Goal: Transaction & Acquisition: Purchase product/service

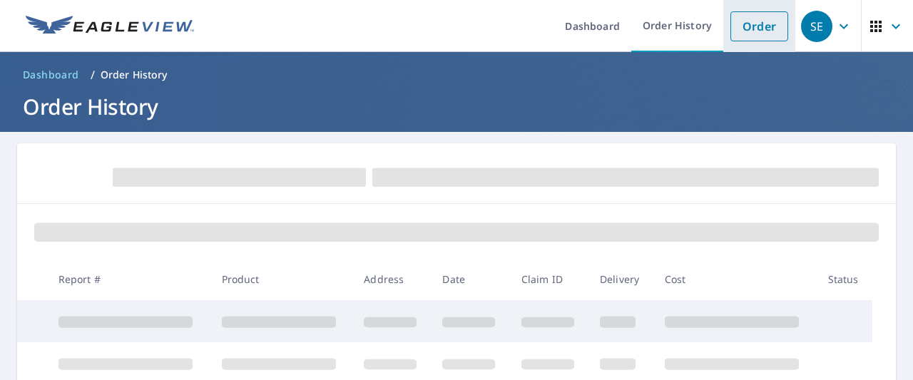
click at [749, 30] on link "Order" at bounding box center [759, 26] width 58 height 30
click at [750, 44] on li "Order" at bounding box center [759, 26] width 72 height 52
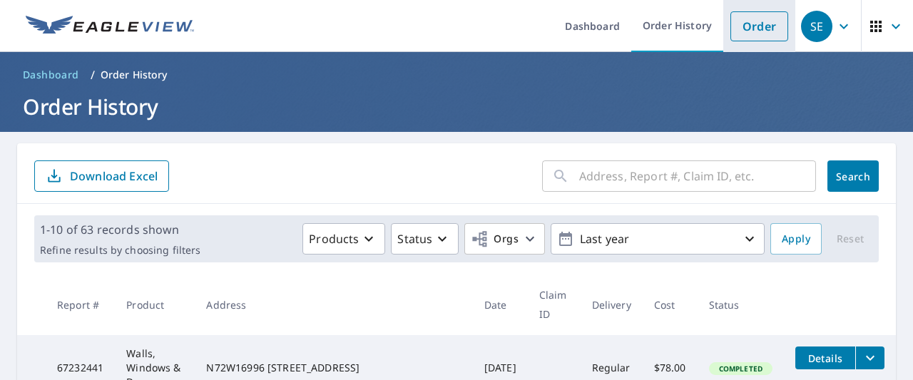
click at [750, 36] on link "Order" at bounding box center [759, 26] width 58 height 30
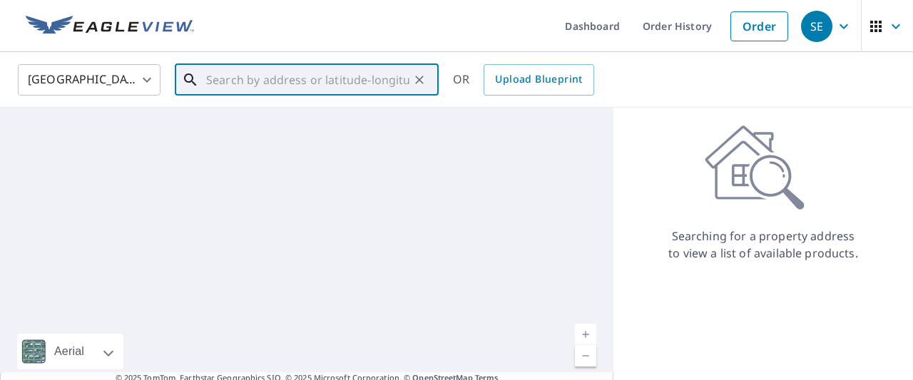
click at [345, 82] on input "text" at bounding box center [307, 80] width 203 height 40
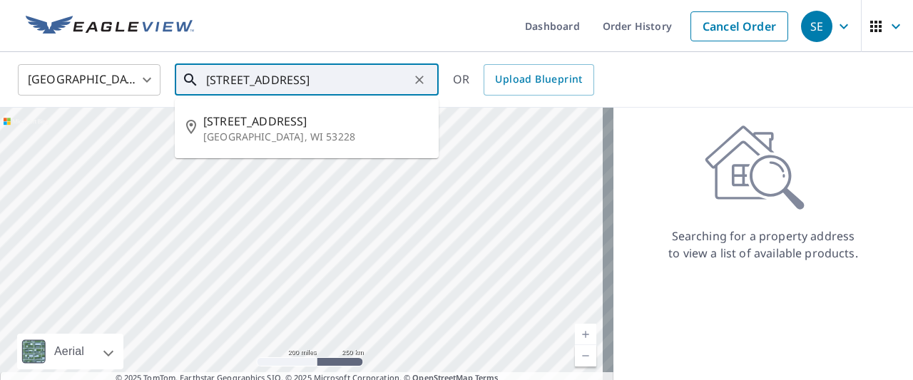
type input "[STREET_ADDRESS]"
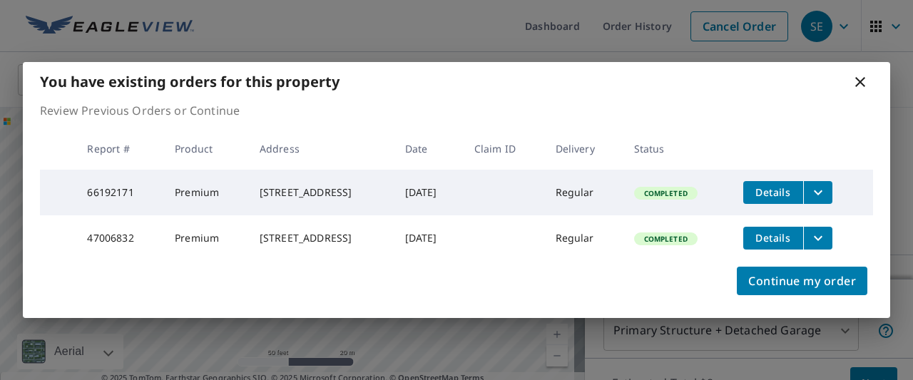
drag, startPoint x: 299, startPoint y: 258, endPoint x: 358, endPoint y: 355, distance: 113.6
click at [358, 355] on body "SE SE Dashboard Order History Cancel Order SE [GEOGRAPHIC_DATA] [GEOGRAPHIC_DAT…" at bounding box center [456, 190] width 913 height 380
click at [832, 183] on button "filesDropdownBtn-66192171" at bounding box center [817, 192] width 29 height 23
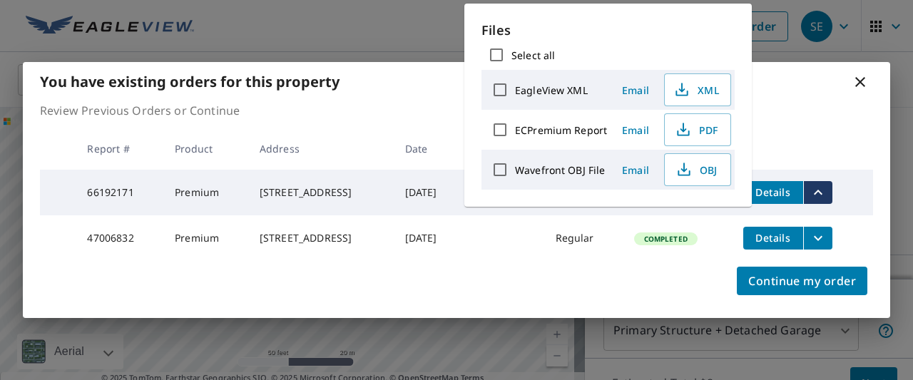
click at [523, 291] on div "Continue my order" at bounding box center [456, 289] width 867 height 57
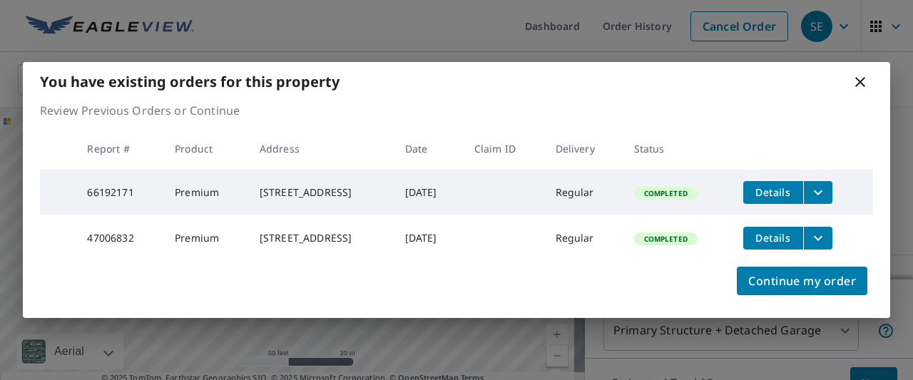
click at [783, 174] on td "Details" at bounding box center [802, 193] width 141 height 46
click at [780, 185] on span "Details" at bounding box center [773, 192] width 43 height 14
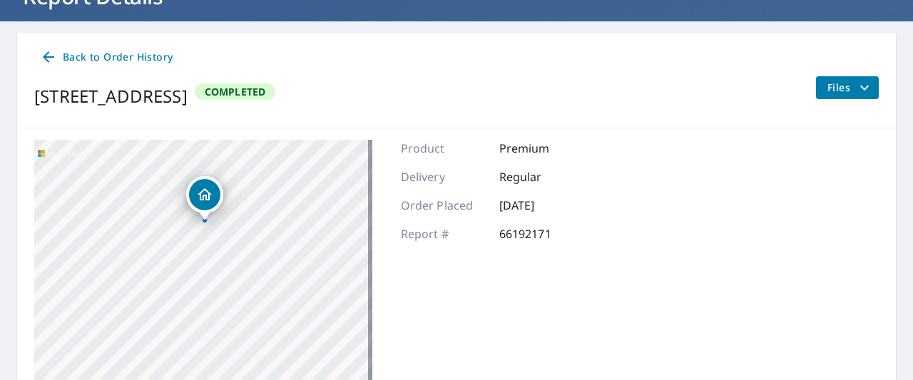
scroll to position [114, 0]
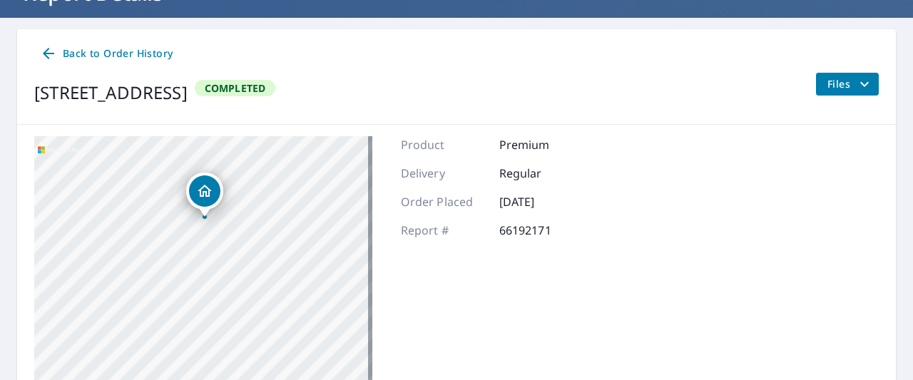
click at [857, 77] on icon "filesDropdownBtn-66192171" at bounding box center [864, 84] width 17 height 17
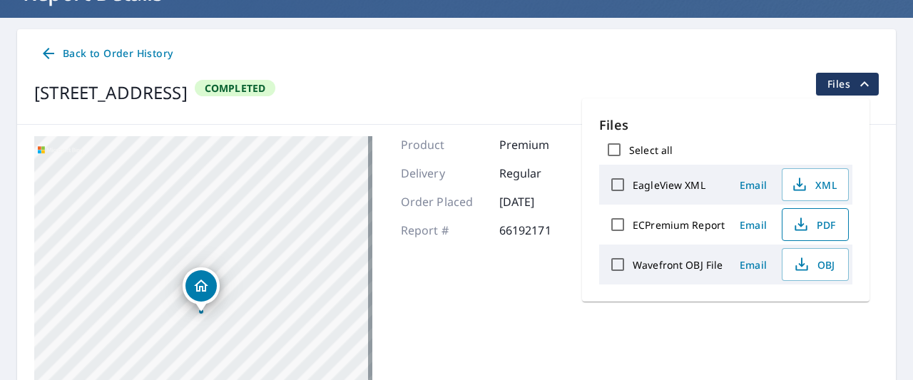
click at [799, 235] on button "PDF" at bounding box center [815, 224] width 67 height 33
click at [565, 316] on div "Product Premium Delivery Regular Order Placed [DATE] Report # 66192171" at bounding box center [493, 314] width 184 height 357
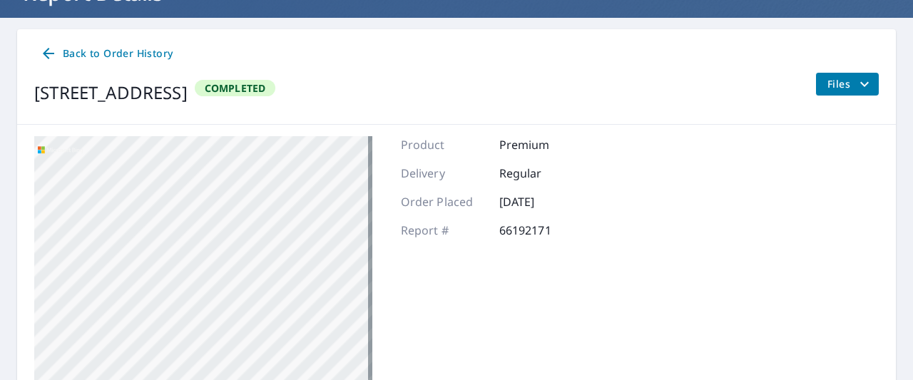
click at [45, 58] on icon at bounding box center [48, 53] width 17 height 17
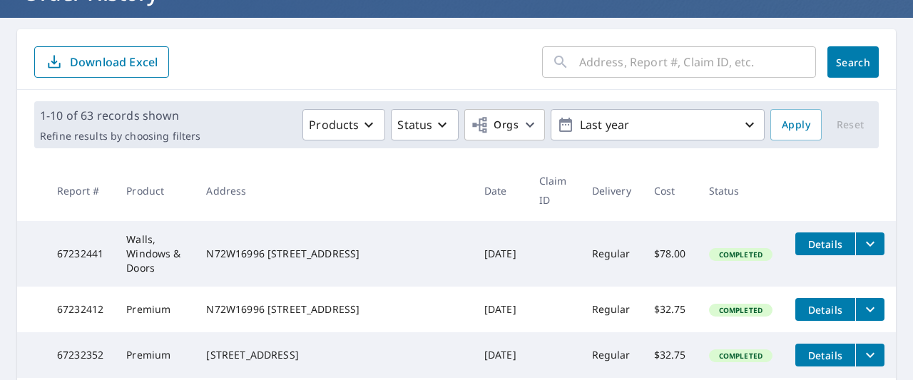
click at [612, 83] on div "​ Search Download Excel" at bounding box center [456, 59] width 879 height 61
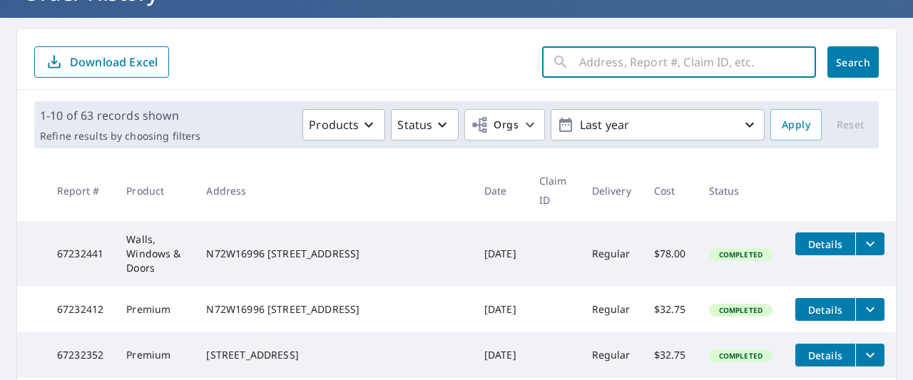
click at [616, 64] on input "text" at bounding box center [697, 62] width 237 height 40
type input "12373"
click button "Search" at bounding box center [852, 61] width 51 height 31
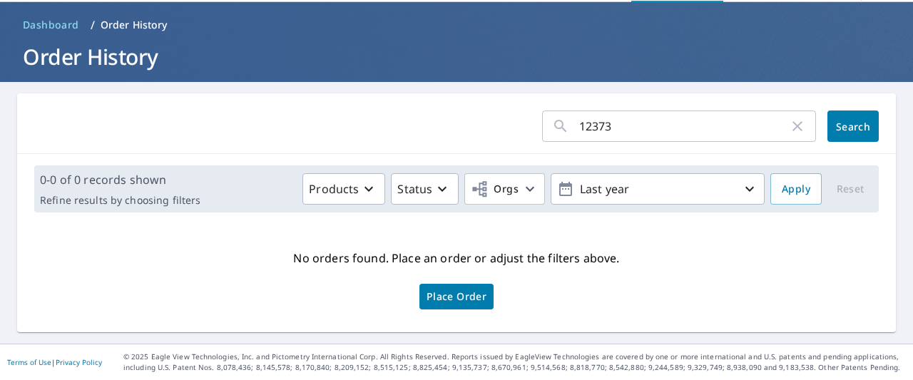
scroll to position [50, 0]
click at [624, 130] on input "12373" at bounding box center [684, 126] width 210 height 40
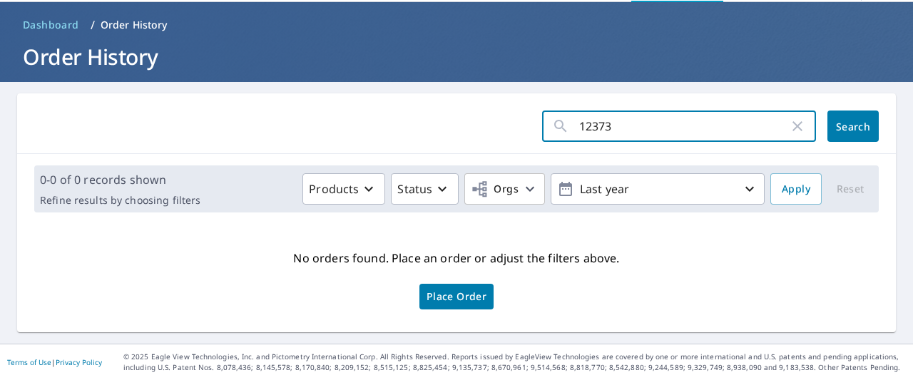
click at [624, 130] on input "12373" at bounding box center [684, 126] width 210 height 40
click at [789, 131] on icon "button" at bounding box center [797, 126] width 17 height 17
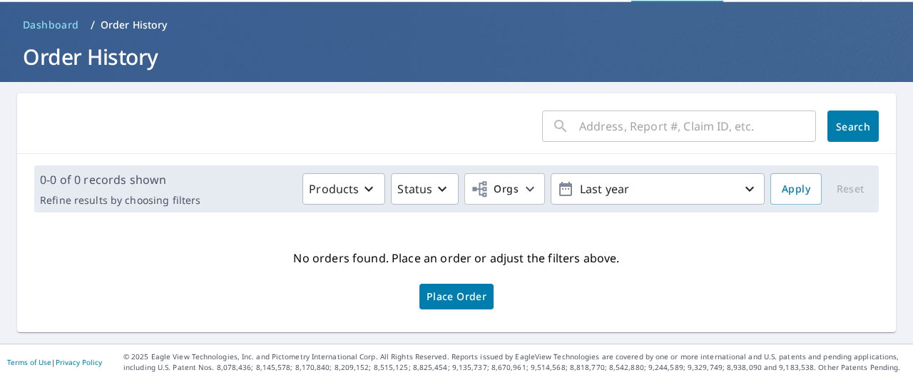
click at [63, 26] on span "Dashboard" at bounding box center [51, 25] width 56 height 14
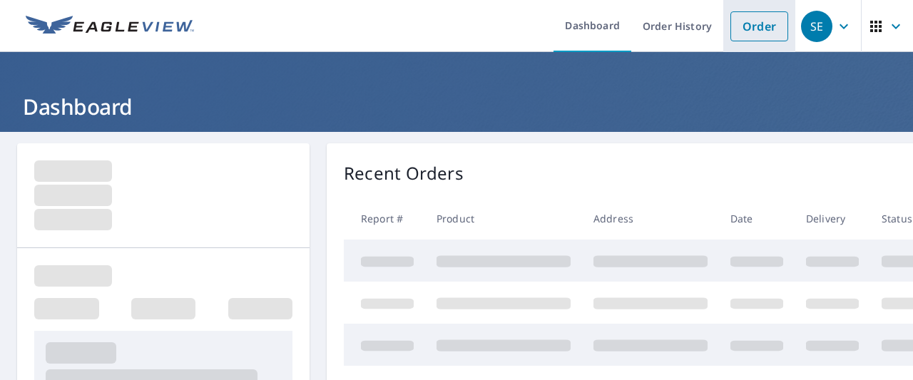
click at [735, 14] on link "Order" at bounding box center [759, 26] width 58 height 30
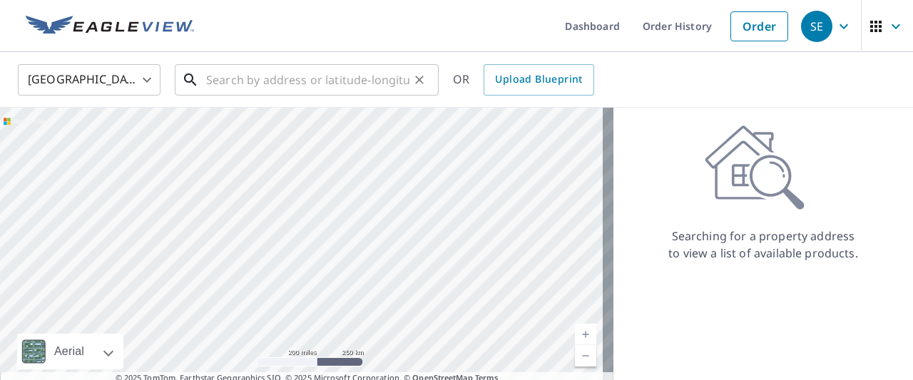
click at [232, 72] on input "text" at bounding box center [307, 80] width 203 height 40
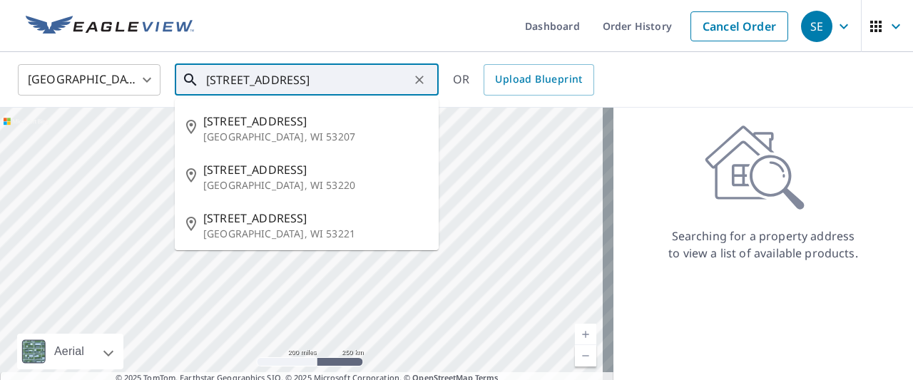
type input "[STREET_ADDRESS]"
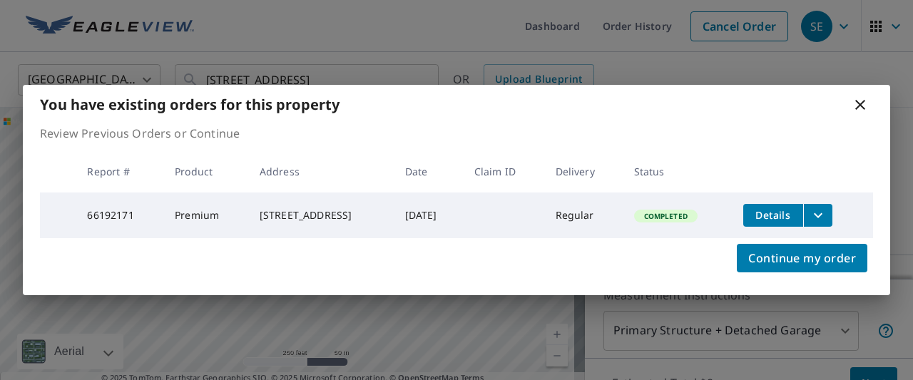
click at [849, 104] on div "You have existing orders for this property" at bounding box center [456, 104] width 867 height 39
click at [854, 102] on icon at bounding box center [860, 104] width 17 height 17
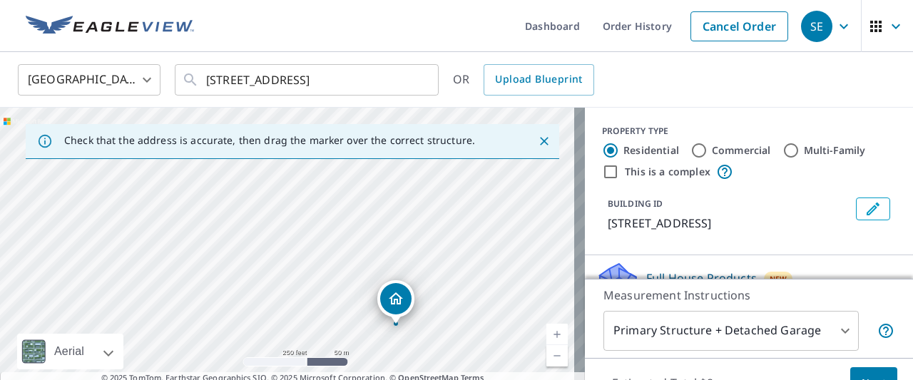
drag, startPoint x: 351, startPoint y: 240, endPoint x: 249, endPoint y: 180, distance: 118.3
click at [249, 180] on div "[STREET_ADDRESS]" at bounding box center [292, 258] width 585 height 300
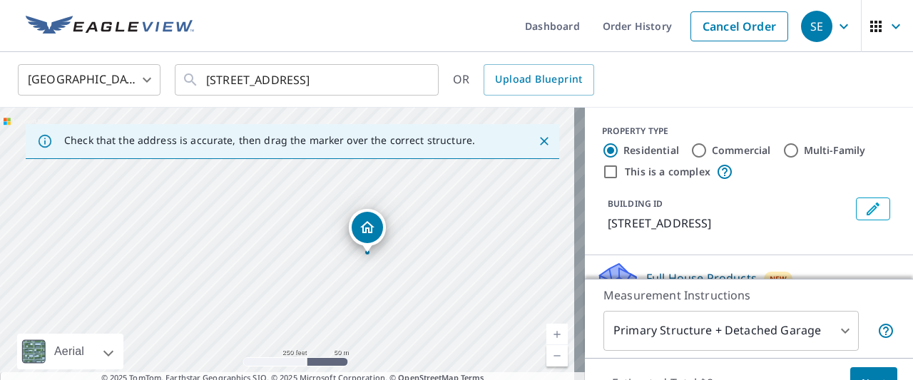
drag, startPoint x: 364, startPoint y: 325, endPoint x: 335, endPoint y: 253, distance: 77.1
click at [335, 253] on div "[STREET_ADDRESS]" at bounding box center [292, 258] width 585 height 300
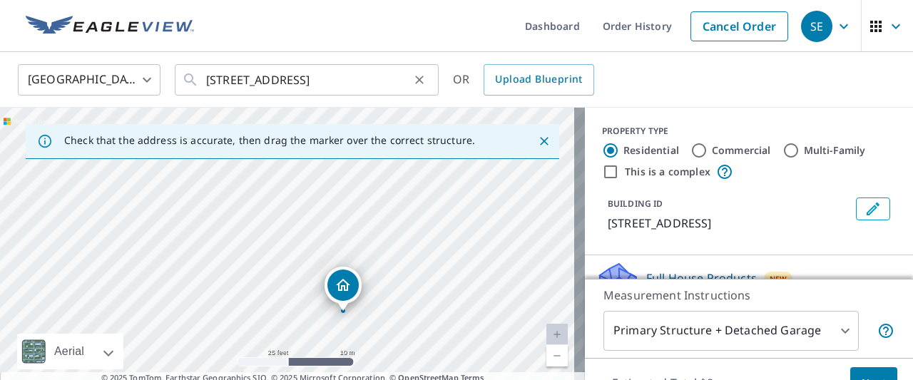
drag, startPoint x: 372, startPoint y: 208, endPoint x: 236, endPoint y: 91, distance: 179.6
click at [236, 91] on div "United States US ​ [STREET_ADDRESS] ​ OR Upload Blueprint Check that the addres…" at bounding box center [456, 229] width 913 height 355
click at [238, 177] on div "[STREET_ADDRESS]" at bounding box center [292, 258] width 585 height 300
drag, startPoint x: 242, startPoint y: 231, endPoint x: 295, endPoint y: 282, distance: 73.6
click at [295, 282] on div "[STREET_ADDRESS]" at bounding box center [292, 258] width 585 height 300
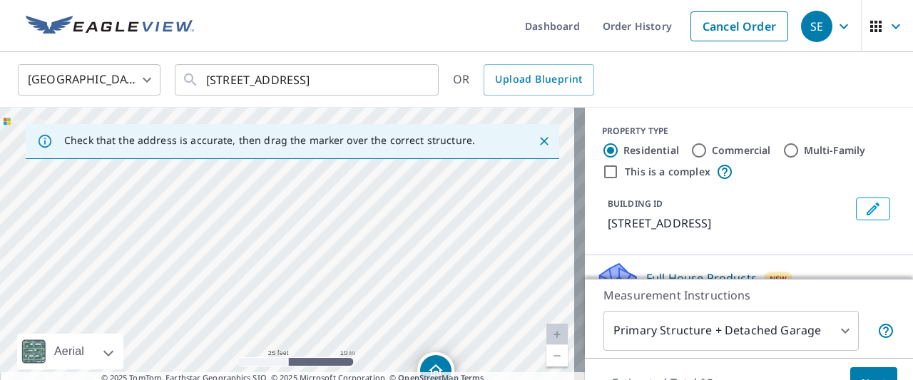
drag, startPoint x: 288, startPoint y: 229, endPoint x: 325, endPoint y: 200, distance: 46.2
click at [325, 200] on div "[STREET_ADDRESS]" at bounding box center [292, 258] width 585 height 300
drag, startPoint x: 324, startPoint y: 267, endPoint x: 327, endPoint y: 161, distance: 105.6
click at [327, 161] on div "[STREET_ADDRESS]" at bounding box center [292, 258] width 585 height 300
drag, startPoint x: 320, startPoint y: 241, endPoint x: 312, endPoint y: 160, distance: 81.1
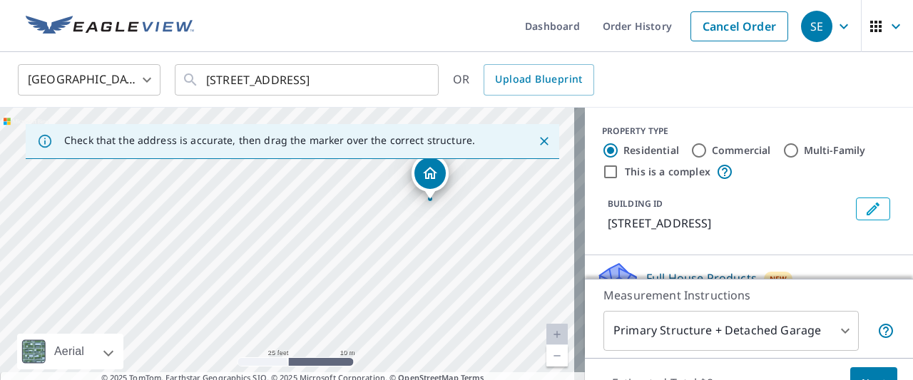
click at [312, 160] on div "Check that the address is accurate, then drag the marker over the correct struc…" at bounding box center [292, 258] width 585 height 300
drag, startPoint x: 314, startPoint y: 185, endPoint x: 306, endPoint y: 144, distance: 41.4
click at [307, 144] on div "Check that the address is accurate, then drag the marker over the correct struc…" at bounding box center [292, 258] width 585 height 300
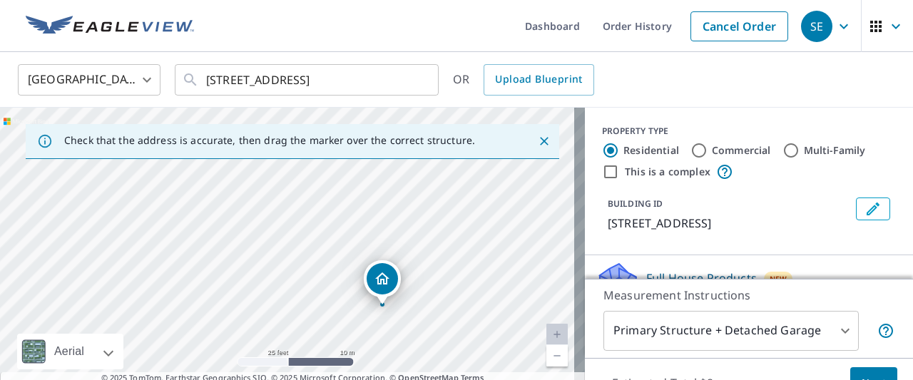
click at [283, 184] on div "[STREET_ADDRESS]" at bounding box center [292, 258] width 585 height 300
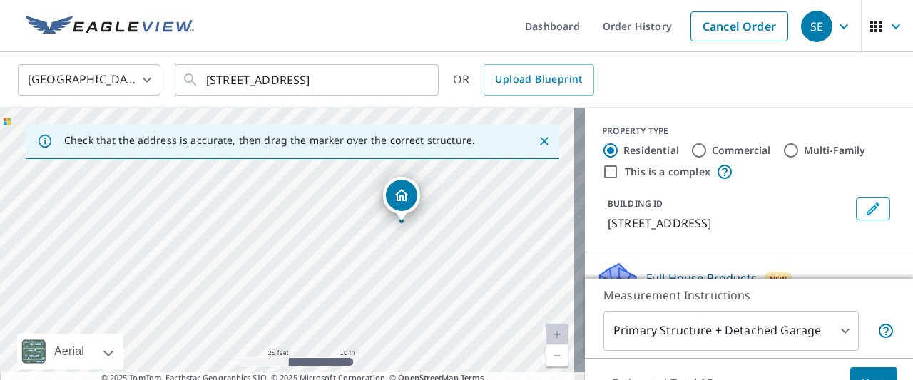
drag, startPoint x: 282, startPoint y: 176, endPoint x: 268, endPoint y: 201, distance: 28.4
click at [270, 197] on div "[STREET_ADDRESS]" at bounding box center [292, 258] width 585 height 300
click at [267, 205] on div "[STREET_ADDRESS]" at bounding box center [292, 258] width 585 height 300
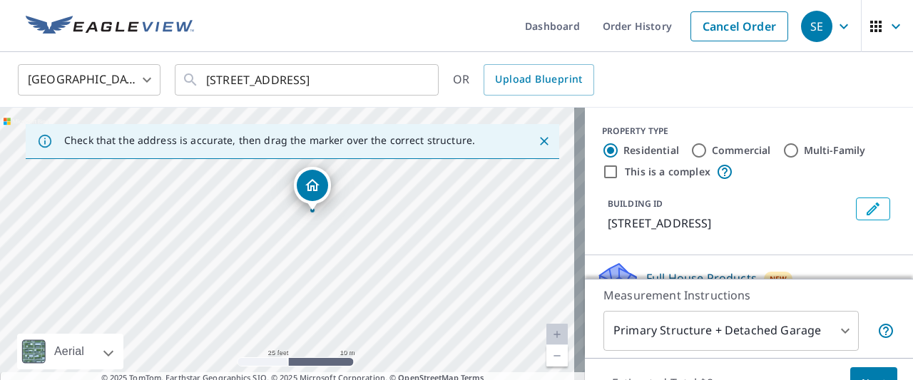
drag, startPoint x: 267, startPoint y: 205, endPoint x: 296, endPoint y: 123, distance: 87.5
click at [296, 123] on div "Check that the address is accurate, then drag the marker over the correct struc…" at bounding box center [292, 258] width 585 height 300
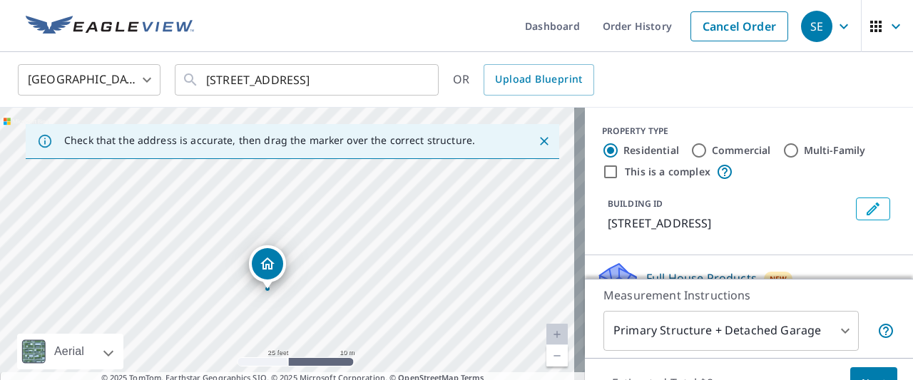
drag, startPoint x: 247, startPoint y: 240, endPoint x: 239, endPoint y: 238, distance: 8.7
click at [245, 238] on div "[STREET_ADDRESS]" at bounding box center [292, 258] width 585 height 300
drag, startPoint x: 171, startPoint y: 248, endPoint x: 180, endPoint y: 136, distance: 112.4
click at [180, 136] on div "Check that the address is accurate, then drag the marker over the correct struc…" at bounding box center [292, 258] width 585 height 300
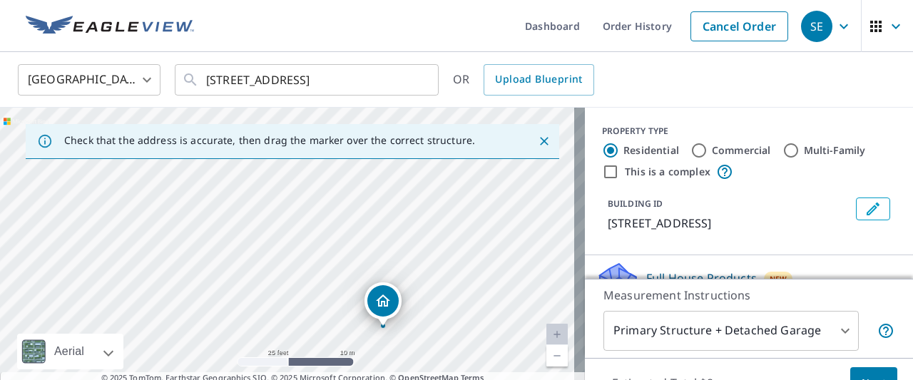
drag, startPoint x: 173, startPoint y: 205, endPoint x: 267, endPoint y: 320, distance: 148.0
click at [267, 320] on div "[STREET_ADDRESS]" at bounding box center [292, 258] width 585 height 300
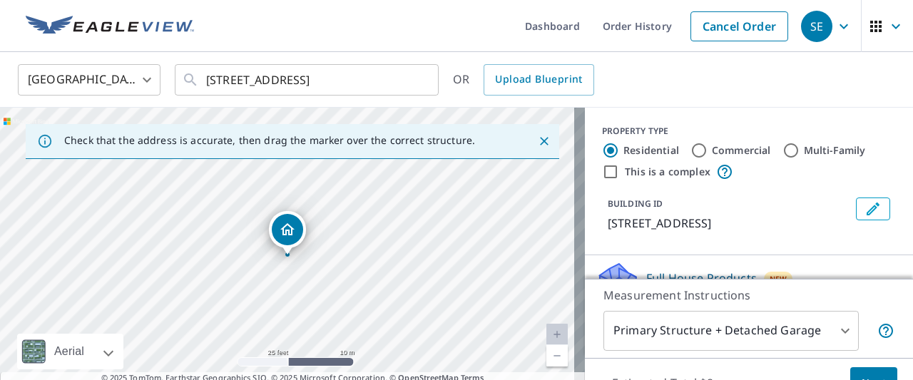
click at [267, 320] on div "[STREET_ADDRESS]" at bounding box center [292, 258] width 585 height 300
drag, startPoint x: 231, startPoint y: 292, endPoint x: 170, endPoint y: 210, distance: 103.0
click at [176, 173] on div "[STREET_ADDRESS]" at bounding box center [292, 258] width 585 height 300
drag, startPoint x: 180, startPoint y: 249, endPoint x: 174, endPoint y: 189, distance: 60.2
click at [170, 163] on div "[STREET_ADDRESS]" at bounding box center [292, 258] width 585 height 300
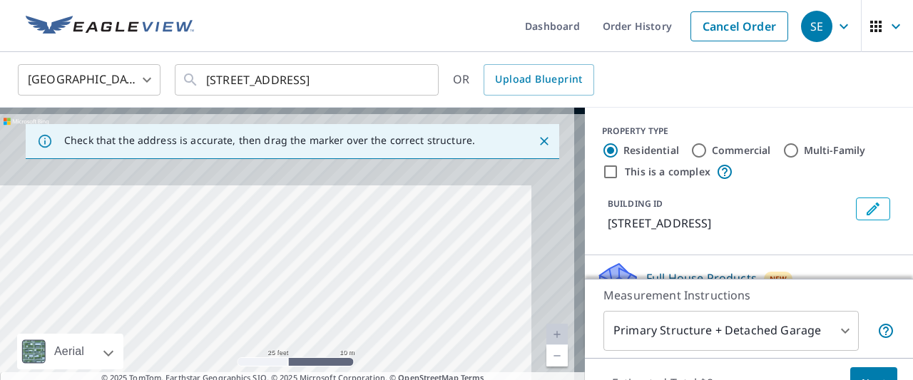
drag, startPoint x: 295, startPoint y: 287, endPoint x: 125, endPoint y: 381, distance: 194.1
click at [125, 379] on html "SE SE Dashboard Order History Cancel Order SE [GEOGRAPHIC_DATA] [GEOGRAPHIC_DAT…" at bounding box center [456, 190] width 913 height 380
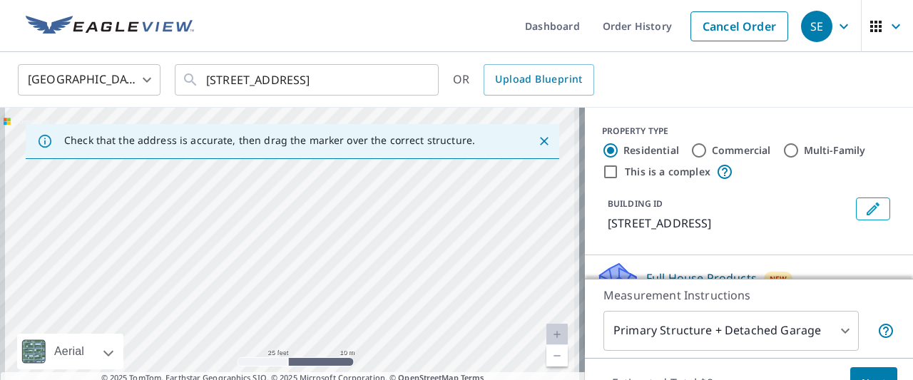
click at [230, 188] on div "[STREET_ADDRESS]" at bounding box center [292, 258] width 585 height 300
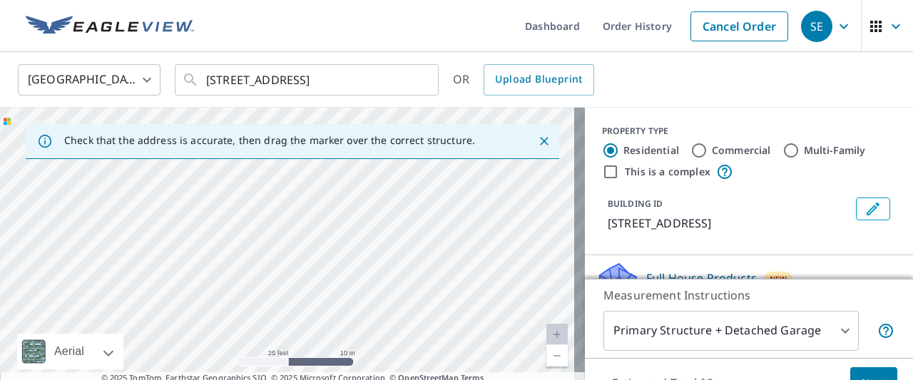
drag, startPoint x: 212, startPoint y: 218, endPoint x: 220, endPoint y: 322, distance: 104.5
click at [220, 322] on div "[STREET_ADDRESS]" at bounding box center [292, 258] width 585 height 300
drag, startPoint x: 235, startPoint y: 219, endPoint x: 236, endPoint y: 293, distance: 74.2
click at [236, 293] on div "[STREET_ADDRESS]" at bounding box center [292, 258] width 585 height 300
drag, startPoint x: 233, startPoint y: 250, endPoint x: 240, endPoint y: 322, distance: 72.5
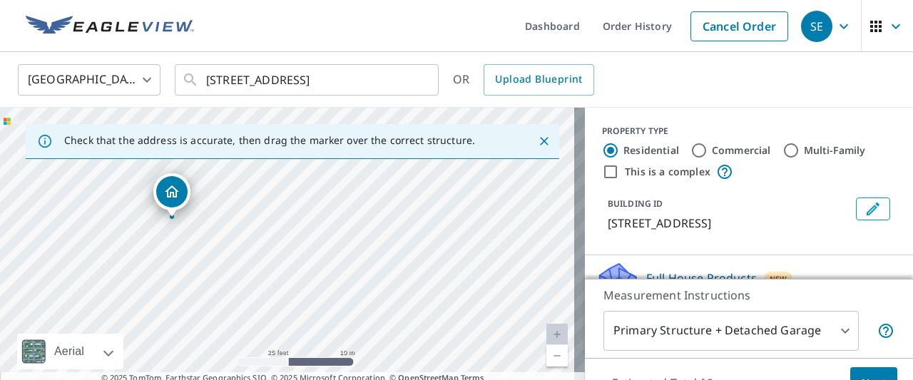
click at [239, 340] on div "[STREET_ADDRESS]" at bounding box center [292, 258] width 585 height 300
drag, startPoint x: 252, startPoint y: 280, endPoint x: 226, endPoint y: 314, distance: 42.2
click at [226, 314] on div "[STREET_ADDRESS]" at bounding box center [292, 258] width 585 height 300
drag, startPoint x: 274, startPoint y: 213, endPoint x: 255, endPoint y: 291, distance: 80.1
click at [255, 291] on div "[STREET_ADDRESS]" at bounding box center [292, 258] width 585 height 300
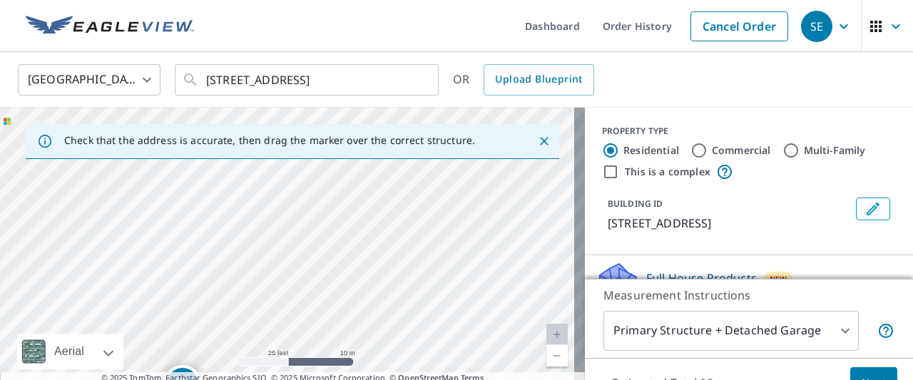
drag, startPoint x: 292, startPoint y: 271, endPoint x: 303, endPoint y: 288, distance: 20.6
click at [303, 288] on div "[STREET_ADDRESS]" at bounding box center [292, 258] width 585 height 300
drag, startPoint x: 284, startPoint y: 329, endPoint x: 309, endPoint y: 193, distance: 137.8
click at [309, 193] on div "[STREET_ADDRESS]" at bounding box center [292, 258] width 585 height 300
drag, startPoint x: 300, startPoint y: 328, endPoint x: 317, endPoint y: 235, distance: 94.9
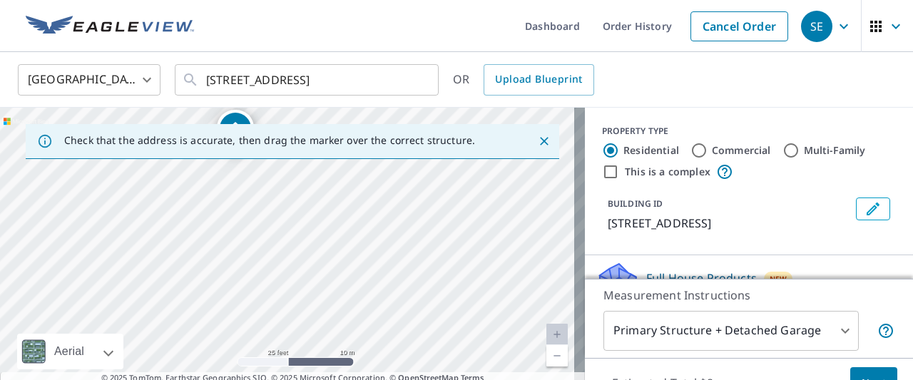
click at [322, 218] on div "[STREET_ADDRESS]" at bounding box center [292, 258] width 585 height 300
drag, startPoint x: 305, startPoint y: 308, endPoint x: 357, endPoint y: 228, distance: 96.0
click at [357, 228] on div "[STREET_ADDRESS]" at bounding box center [292, 258] width 585 height 300
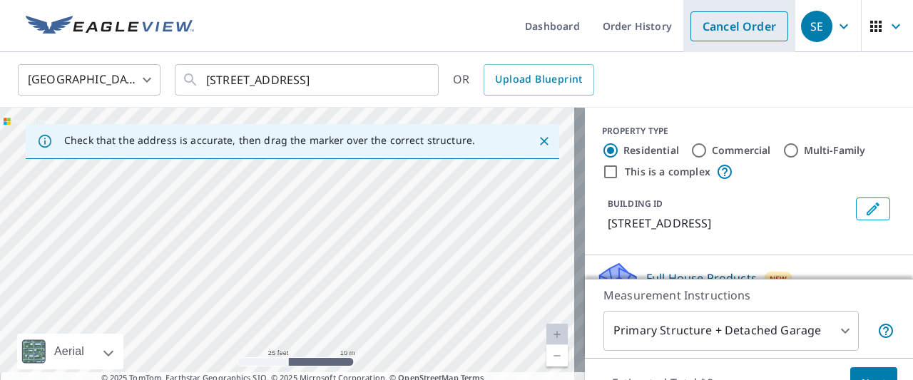
click at [711, 27] on link "Cancel Order" at bounding box center [739, 26] width 98 height 30
